Goal: Task Accomplishment & Management: Manage account settings

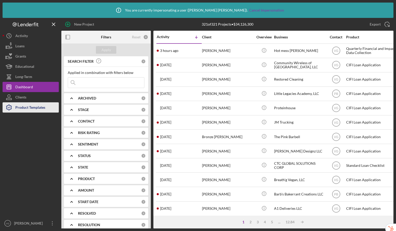
click at [38, 108] on div "Product Templates" at bounding box center [30, 107] width 30 height 11
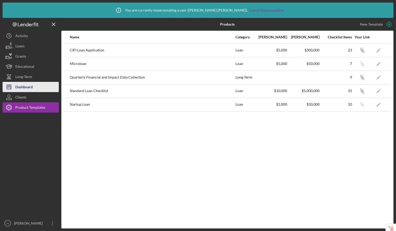
click at [35, 85] on button "Icon/Dashboard Dashboard" at bounding box center [31, 87] width 56 height 10
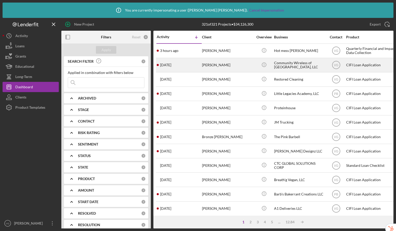
click at [300, 64] on div "Community Wireless of [GEOGRAPHIC_DATA], LLC" at bounding box center [299, 65] width 51 height 14
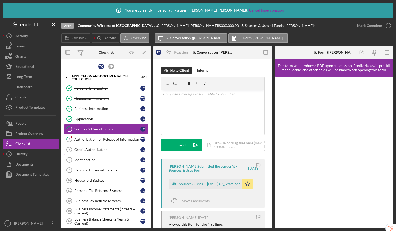
click at [91, 151] on div "Credit Authorization" at bounding box center [107, 149] width 66 height 4
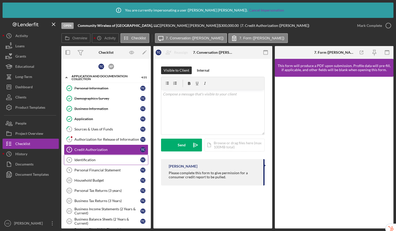
click at [93, 161] on div "Identification" at bounding box center [107, 160] width 66 height 4
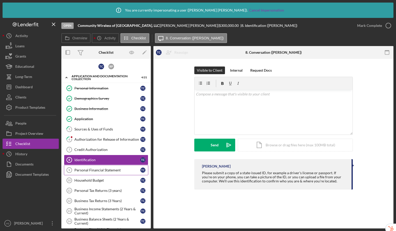
click at [95, 167] on link "Personal Financial Statement 9 Personal Financial Statement T C" at bounding box center [106, 170] width 84 height 10
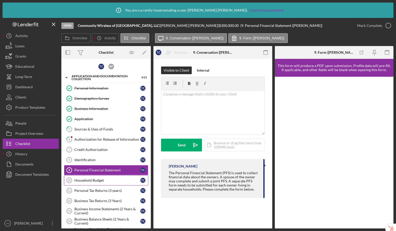
click at [95, 179] on div "Household Budget" at bounding box center [107, 180] width 66 height 4
